Goal: Task Accomplishment & Management: Manage account settings

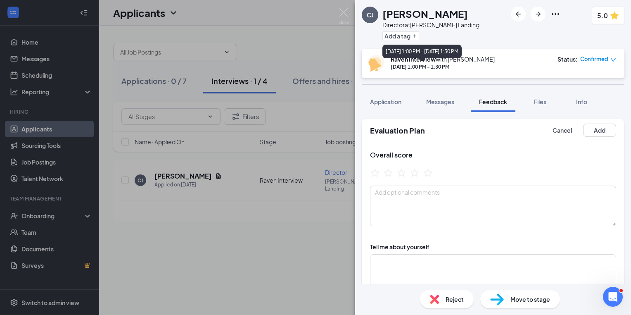
scroll to position [147, 0]
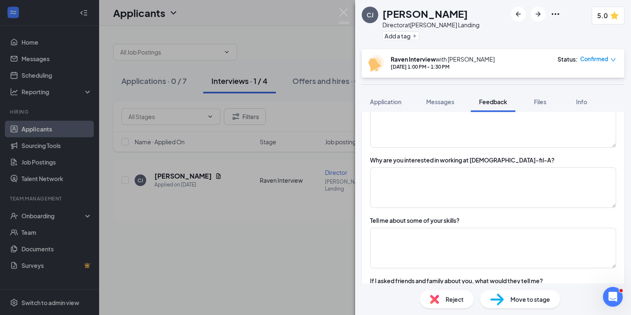
click at [523, 298] on span "Move to stage" at bounding box center [530, 298] width 40 height 9
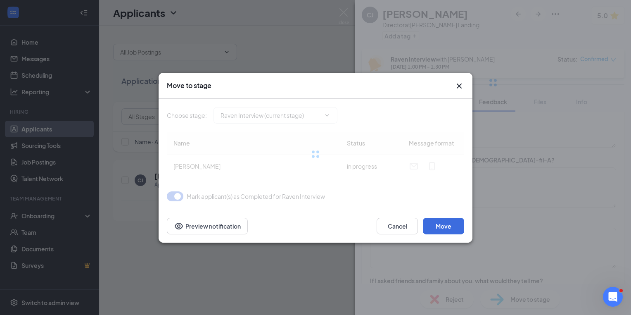
type input "Consideration (next stage)"
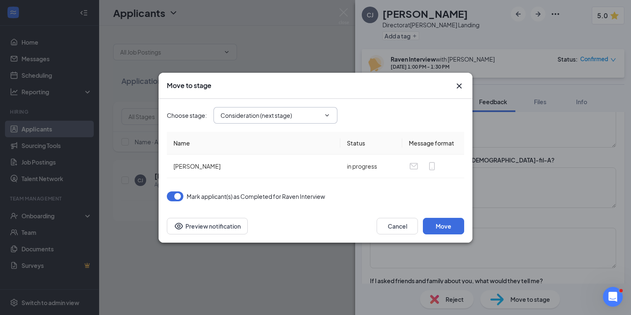
click at [310, 111] on input "Consideration (next stage)" at bounding box center [270, 115] width 100 height 9
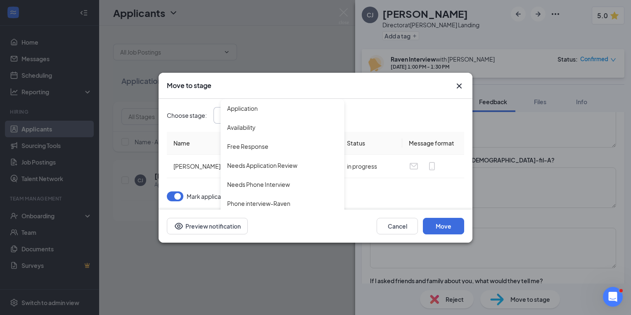
click at [313, 268] on div "Move to stage Choose stage : Consideration (next stage) Application Availabilit…" at bounding box center [315, 157] width 631 height 315
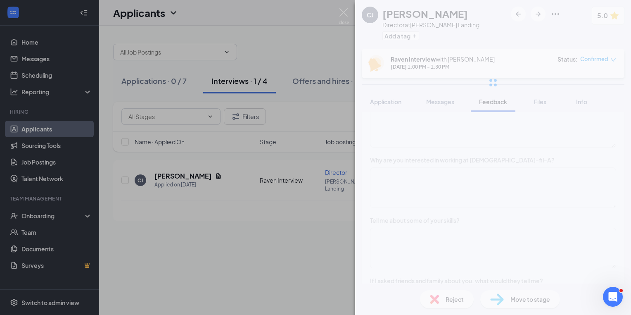
click at [530, 294] on div "[PERSON_NAME] Director at [PERSON_NAME] Landing Add a tag 5.0 Raven Interview w…" at bounding box center [493, 157] width 276 height 315
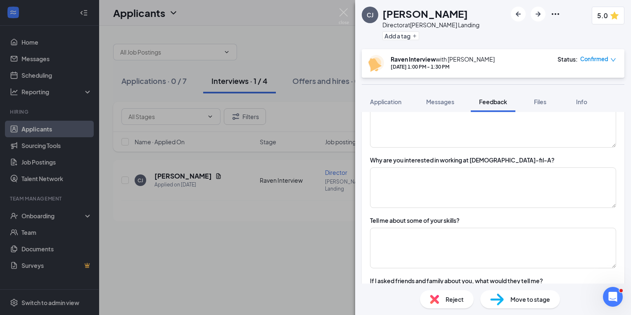
click at [521, 299] on span "Move to stage" at bounding box center [530, 298] width 40 height 9
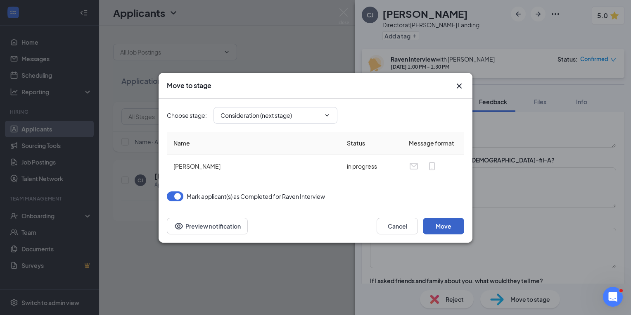
click at [438, 227] on button "Move" at bounding box center [443, 226] width 41 height 17
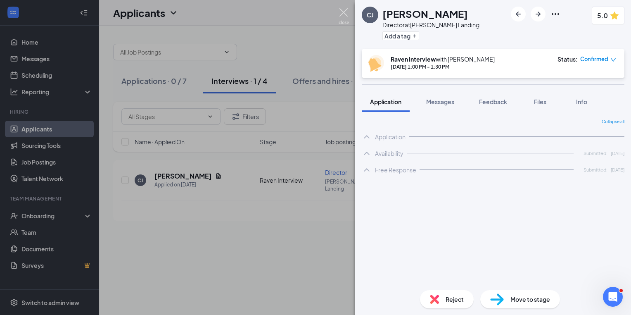
click at [345, 11] on img at bounding box center [343, 16] width 10 height 16
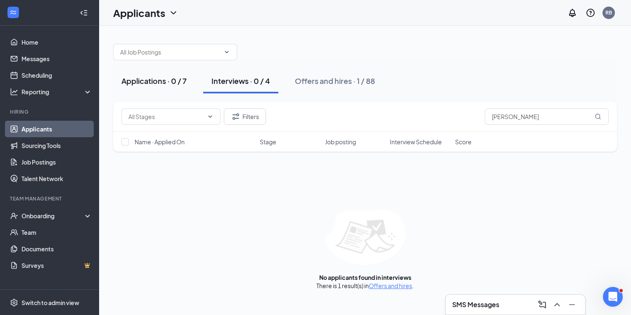
click at [144, 83] on div "Applications · 0 / 7" at bounding box center [153, 81] width 65 height 10
